Goal: Navigation & Orientation: Find specific page/section

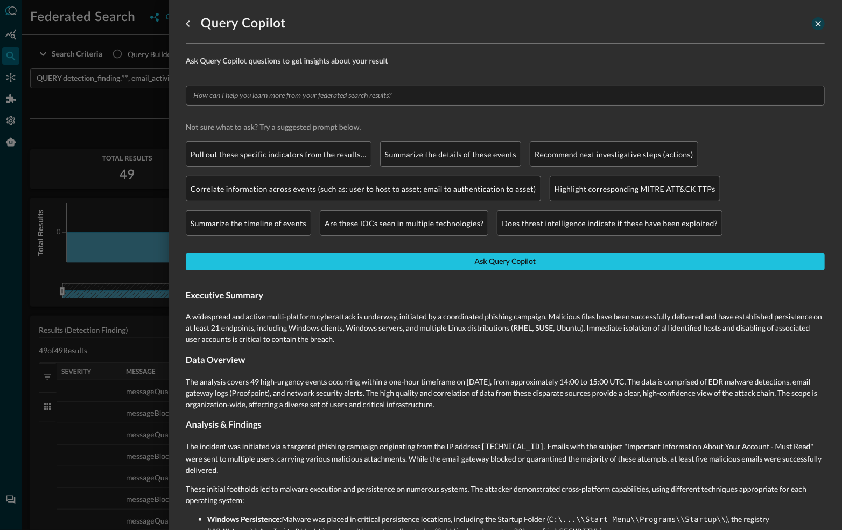
click at [820, 25] on icon "close-drawer" at bounding box center [818, 24] width 6 height 6
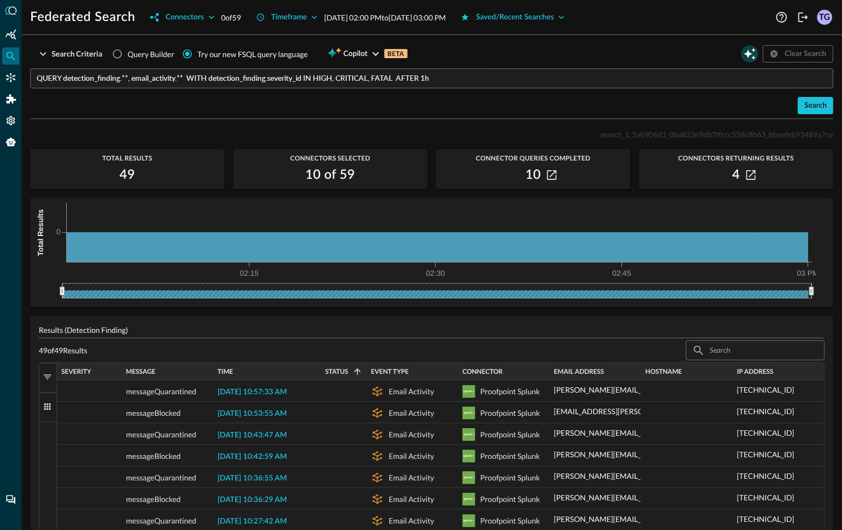
click at [747, 58] on icon "Open Query Copilot" at bounding box center [749, 53] width 13 height 13
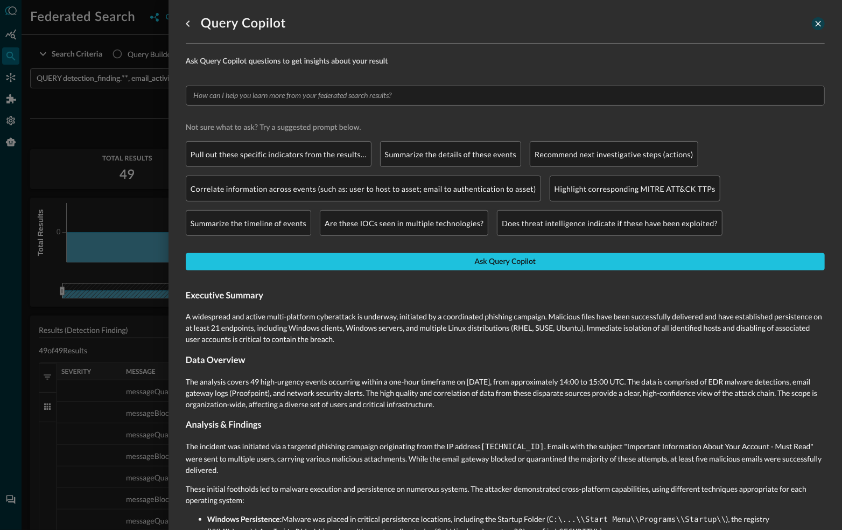
click at [821, 23] on icon "close-drawer" at bounding box center [818, 24] width 10 height 10
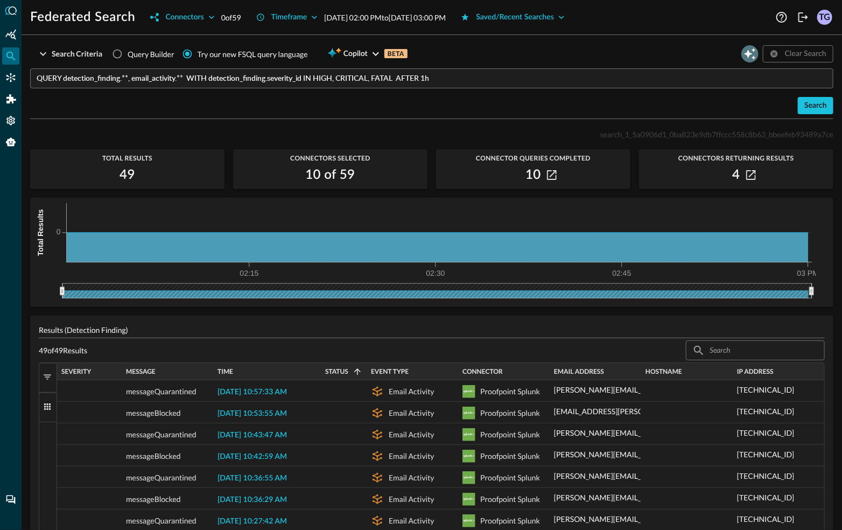
click at [753, 53] on icon "Open Query Copilot" at bounding box center [749, 53] width 13 height 13
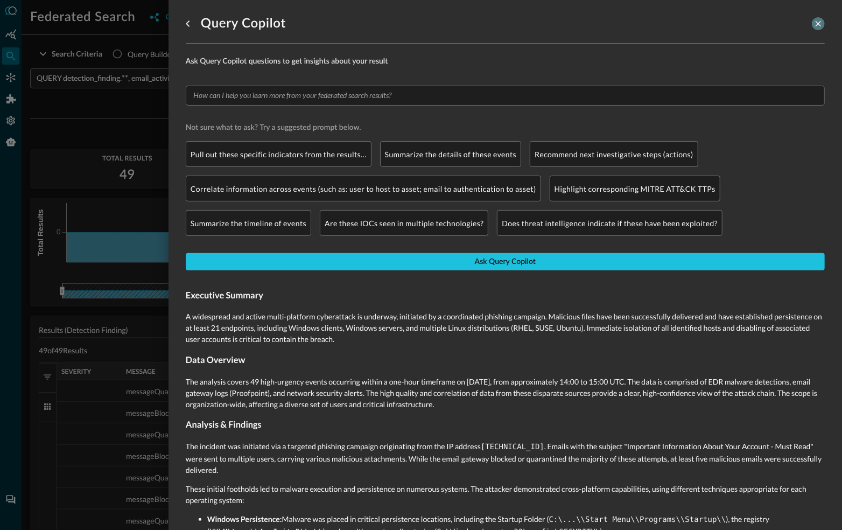
click at [820, 25] on icon "close-drawer" at bounding box center [818, 24] width 6 height 6
